Goal: Use online tool/utility: Use online tool/utility

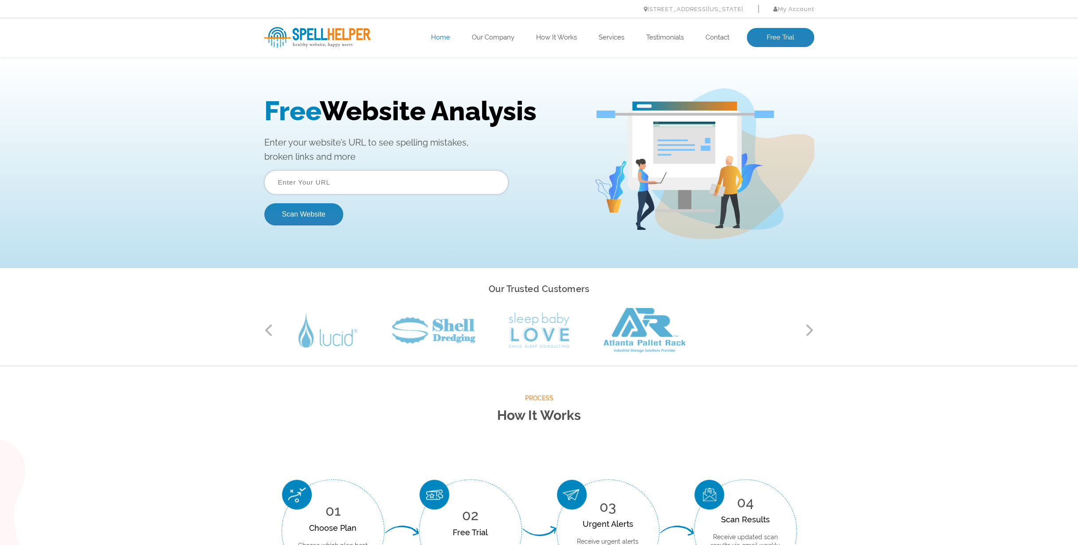
click at [136, 154] on div "Free Website Analysis Enter your website’s URL to see spelling mistakes, broken…" at bounding box center [539, 163] width 1078 height 208
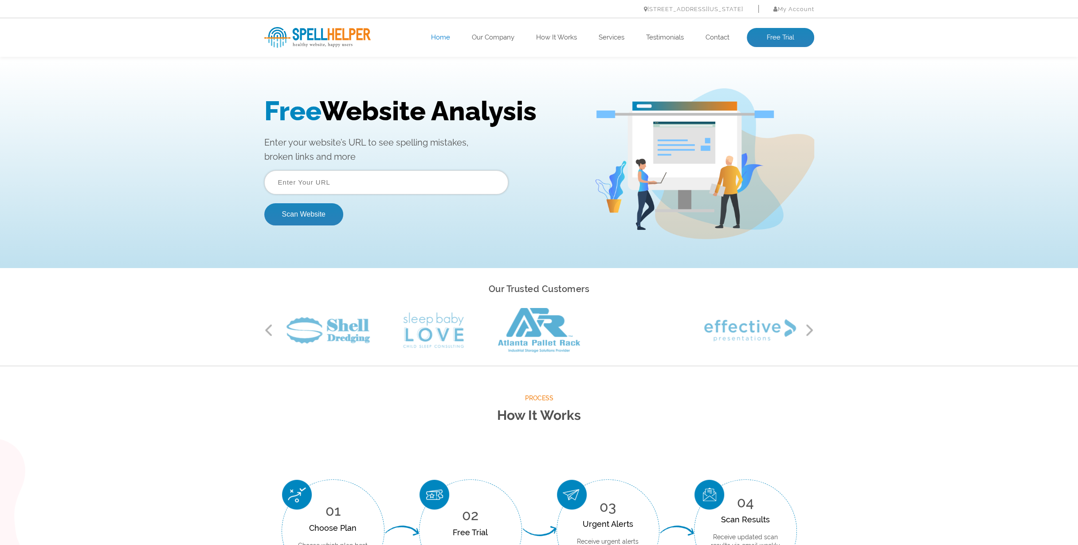
click at [349, 186] on input "text" at bounding box center [386, 182] width 244 height 24
type input "[DOMAIN_NAME]"
click at [310, 218] on button "Scan Website" at bounding box center [303, 214] width 79 height 22
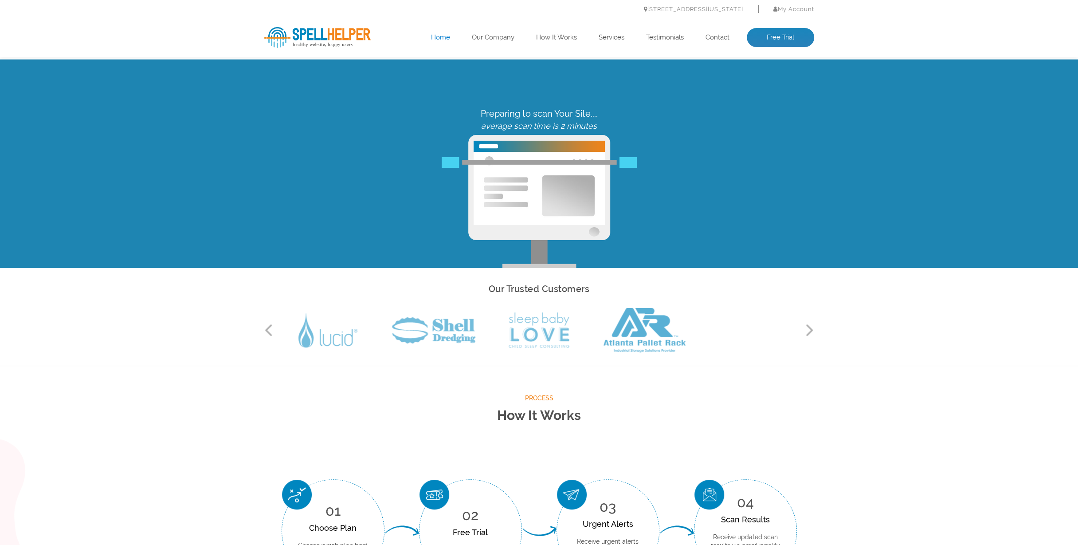
click at [104, 46] on div "healthy website. happy users. Home Our Company How It Works Services Testimonia…" at bounding box center [539, 37] width 1078 height 39
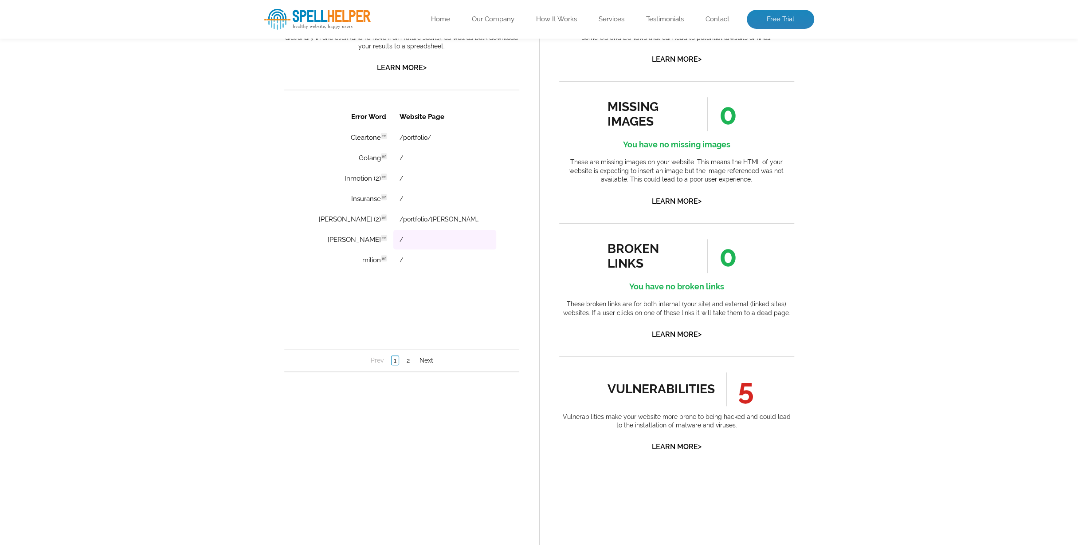
scroll to position [621, 0]
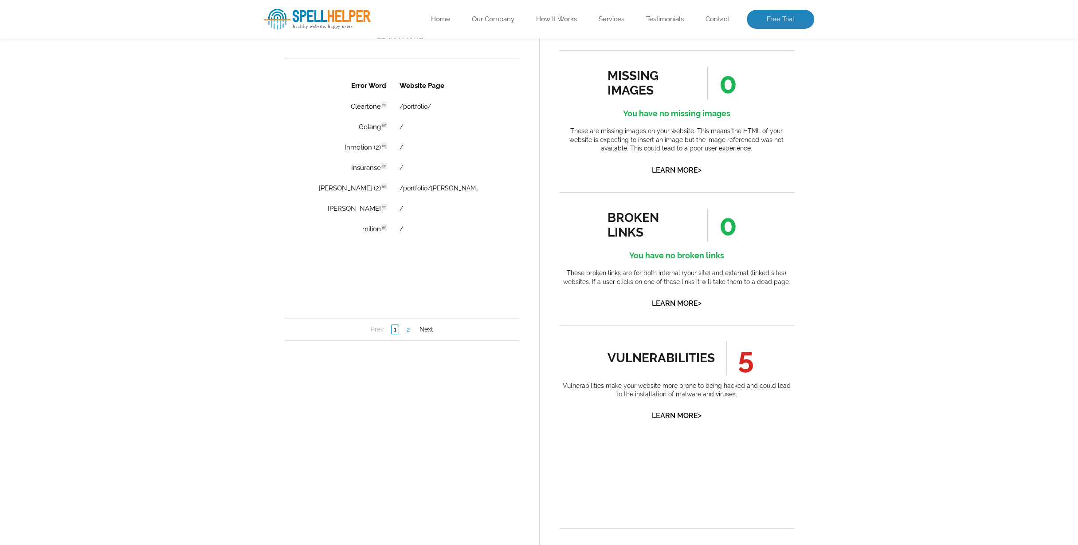
click at [409, 333] on link "2" at bounding box center [408, 329] width 8 height 9
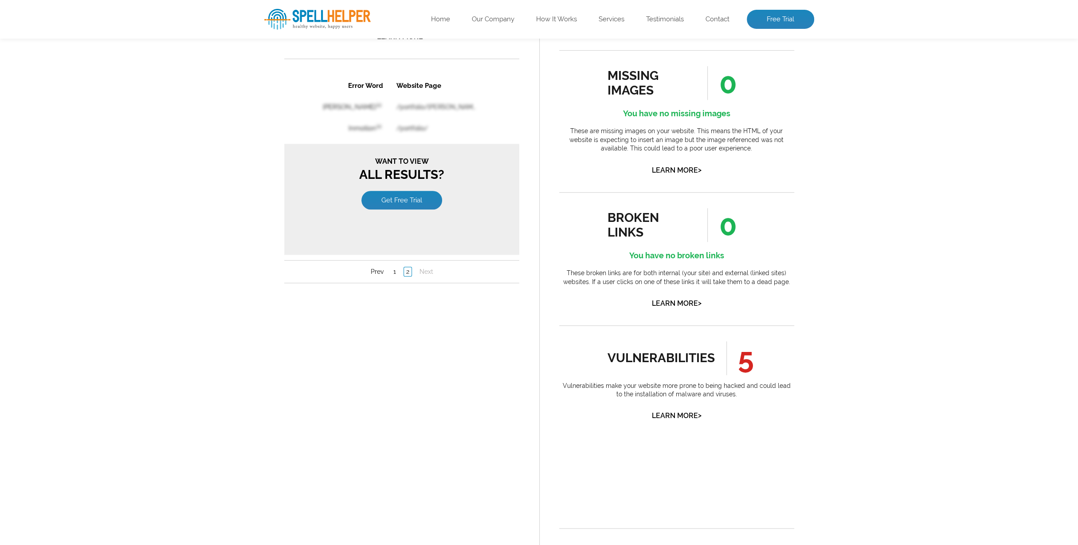
scroll to position [0, 0]
click at [391, 270] on link "1" at bounding box center [394, 271] width 7 height 9
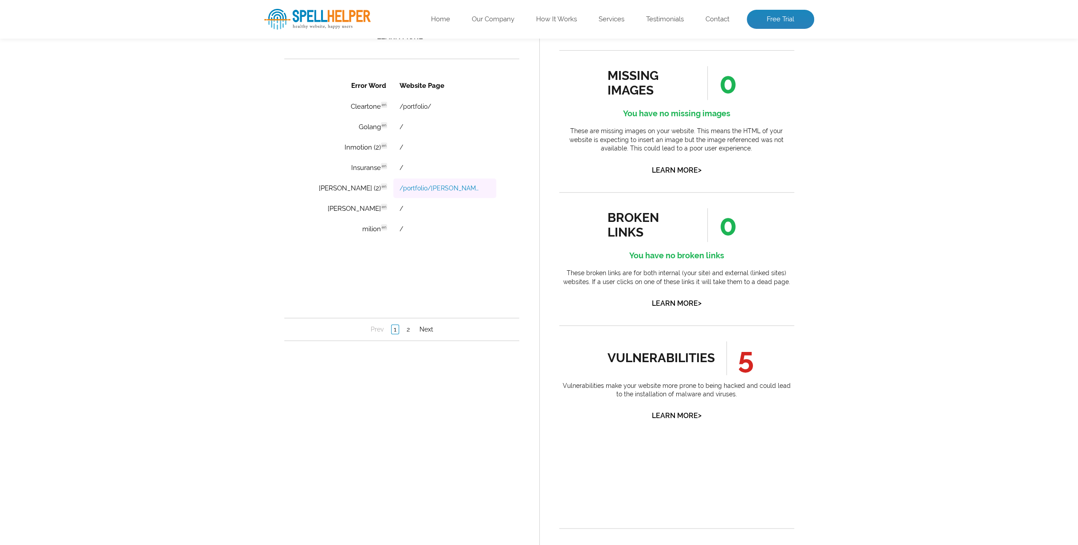
click at [437, 189] on link "/portfolio/lygeros-org-opus-mobile-app-podcast-player/" at bounding box center [440, 188] width 82 height 7
click at [671, 420] on link "Learn More >" at bounding box center [677, 415] width 50 height 8
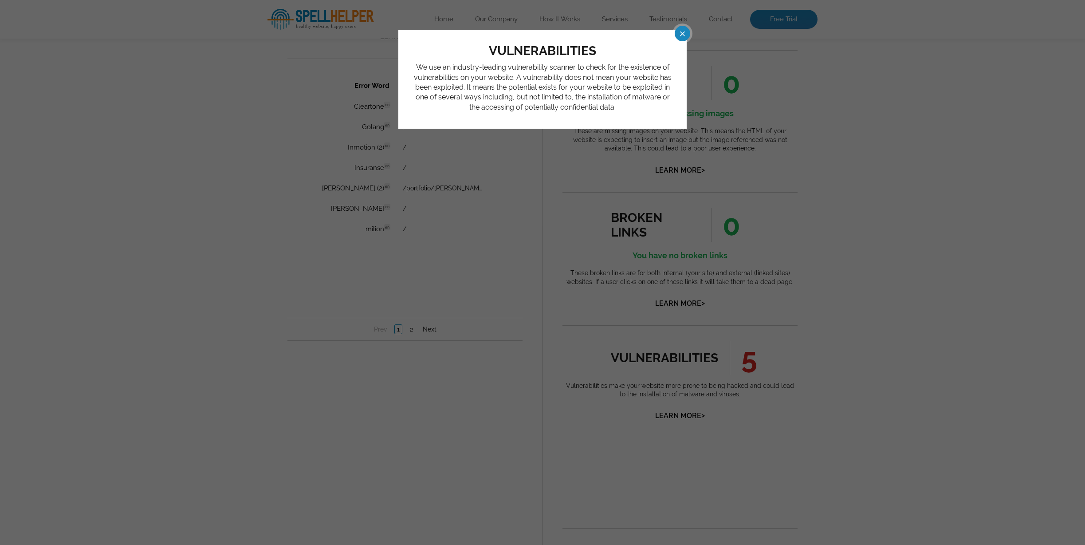
click at [682, 32] on span at bounding box center [675, 34] width 16 height 16
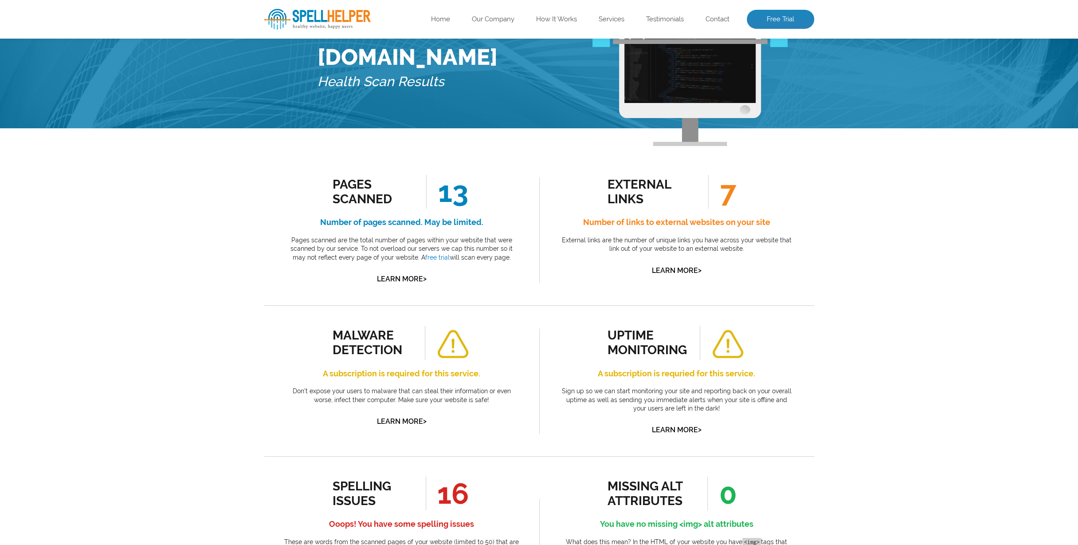
scroll to position [89, 0]
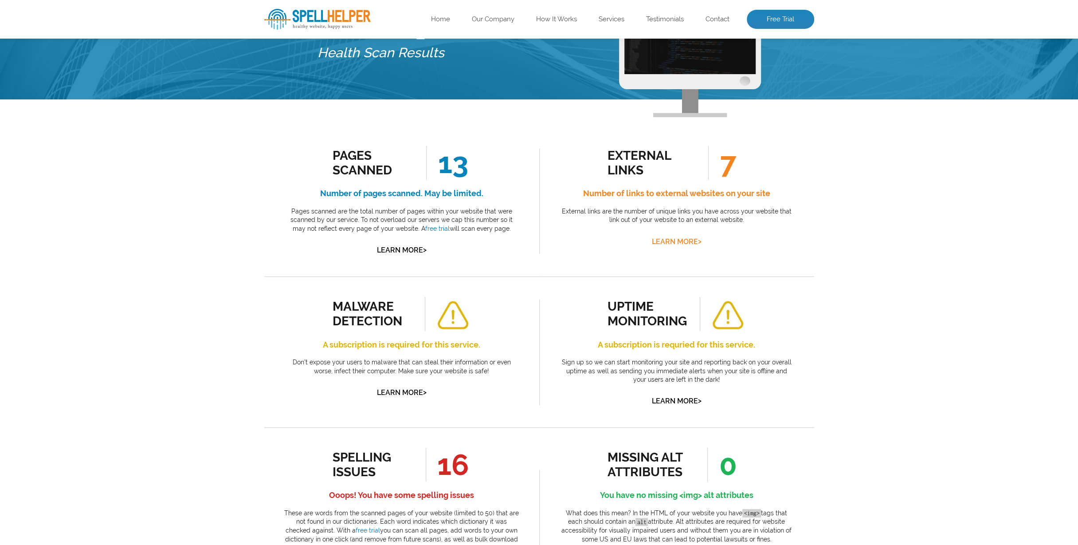
click at [672, 239] on div "external links 7 Number of links to external websites on your site External lin…" at bounding box center [676, 197] width 235 height 102
click at [672, 239] on link "Learn More >" at bounding box center [677, 241] width 50 height 8
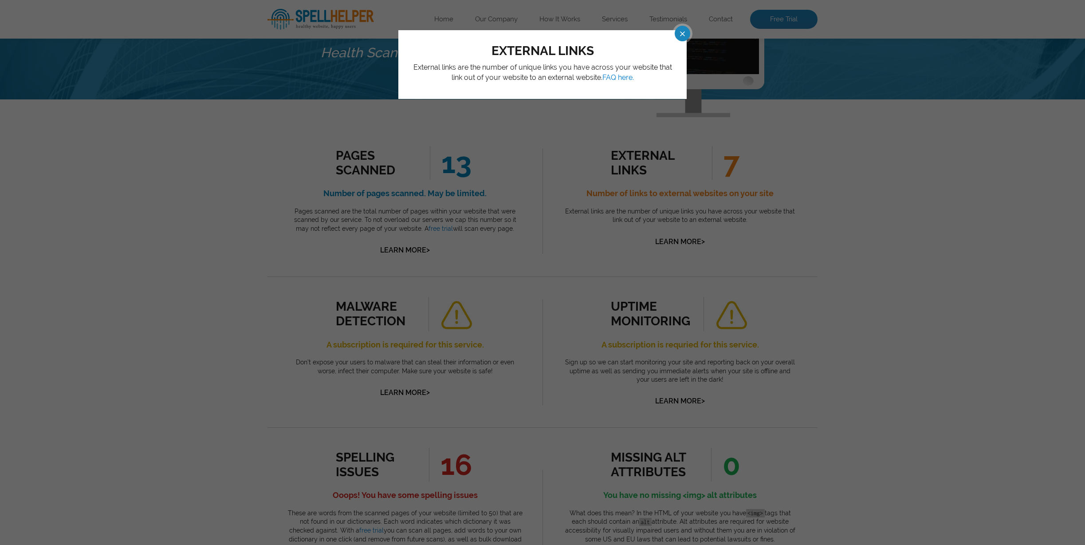
click at [682, 34] on span at bounding box center [675, 34] width 16 height 16
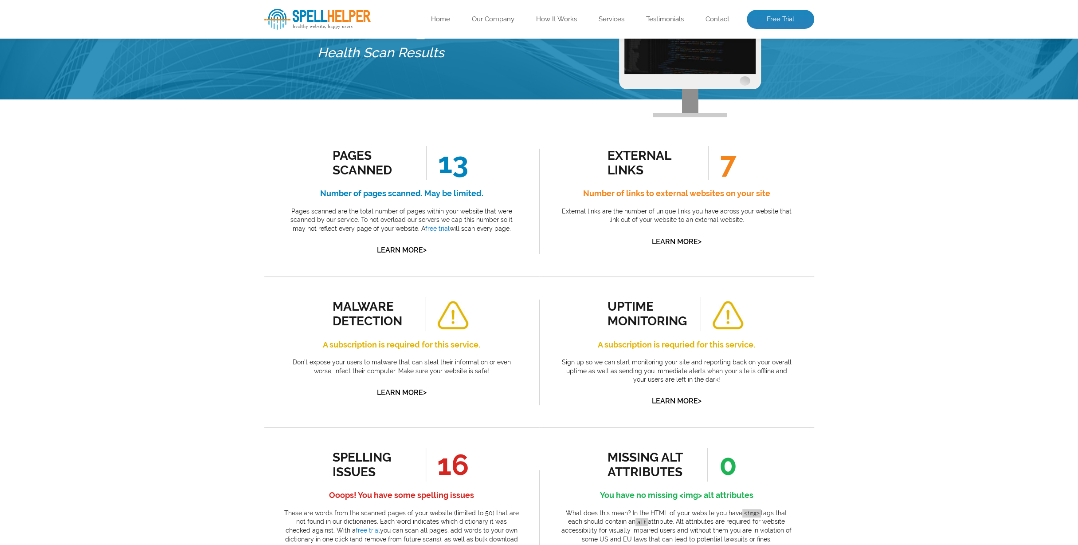
click at [714, 197] on h4 "Number of links to external websites on your site" at bounding box center [676, 193] width 235 height 14
click at [641, 148] on ul "external links 7" at bounding box center [677, 163] width 138 height 34
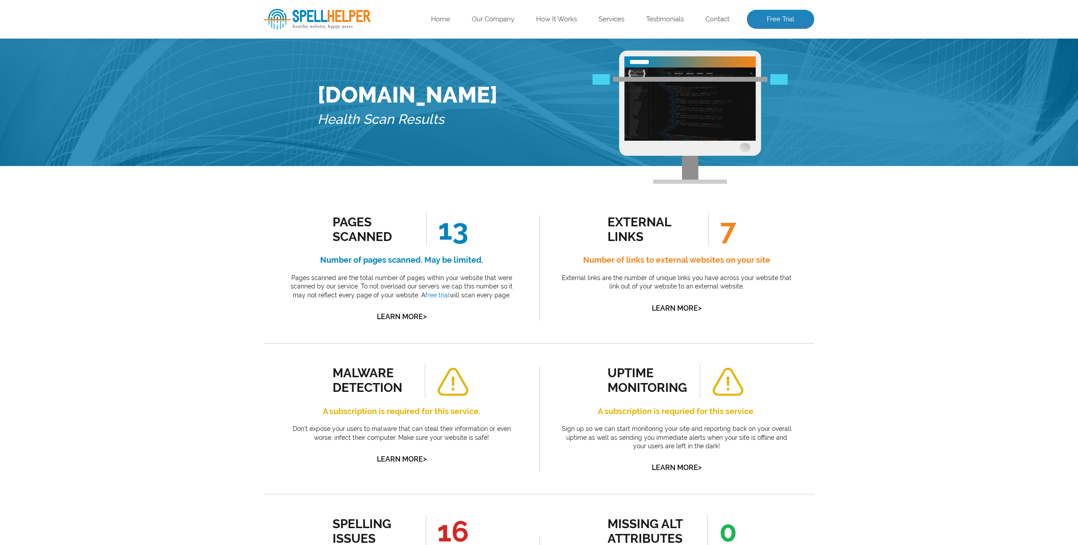
scroll to position [0, 0]
